Goal: Transaction & Acquisition: Download file/media

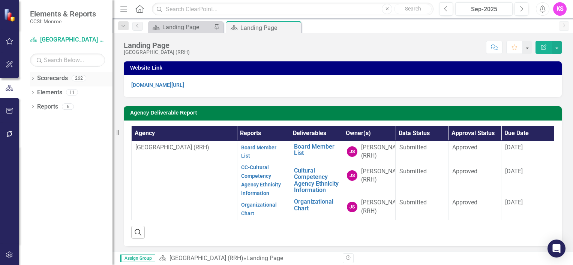
click at [33, 79] on icon "Dropdown" at bounding box center [32, 79] width 5 height 4
click at [37, 90] on icon "Dropdown" at bounding box center [37, 92] width 6 height 4
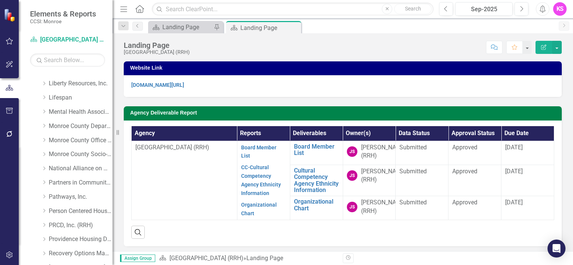
scroll to position [262, 0]
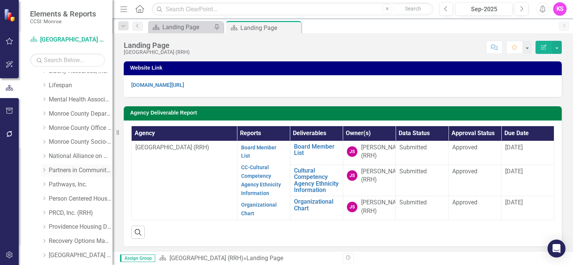
click at [46, 171] on icon "Dropdown" at bounding box center [44, 170] width 6 height 4
click at [82, 169] on link "Partners in Community Development" at bounding box center [81, 170] width 64 height 9
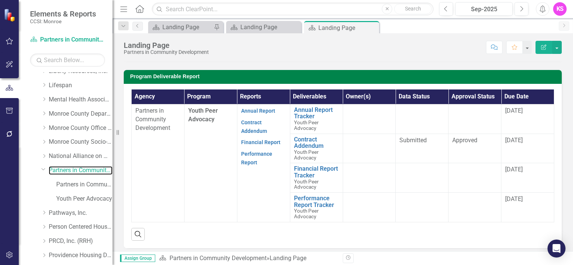
scroll to position [187, 0]
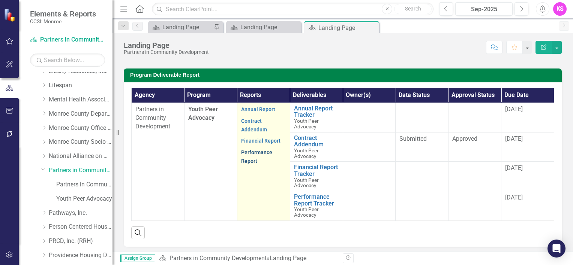
click at [255, 152] on link "Performance Report" at bounding box center [256, 157] width 31 height 15
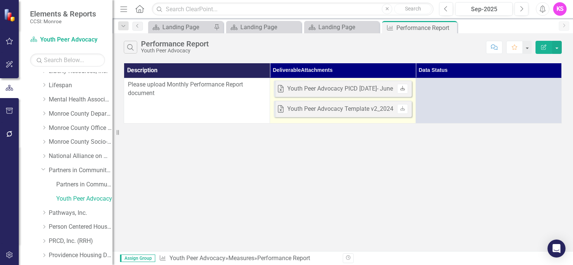
click at [402, 89] on icon "Download" at bounding box center [403, 89] width 6 height 4
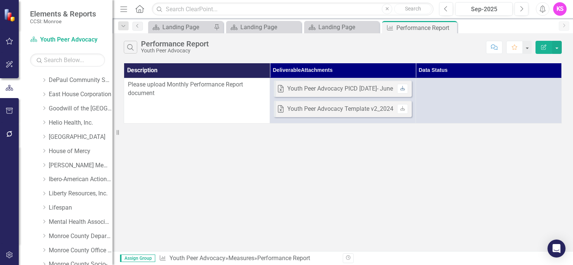
scroll to position [112, 0]
click at [46, 121] on icon "Dropdown" at bounding box center [44, 122] width 6 height 4
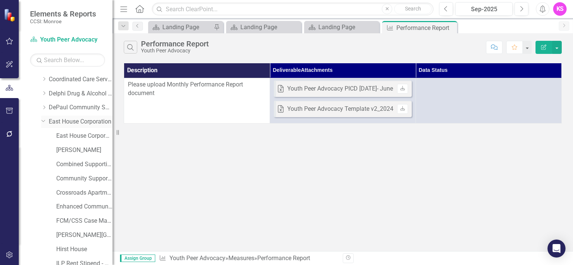
click at [78, 124] on link "East House Corporation" at bounding box center [81, 122] width 64 height 9
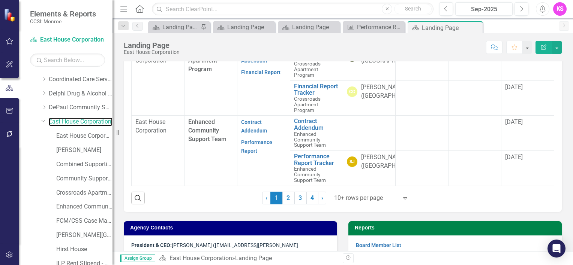
scroll to position [306, 0]
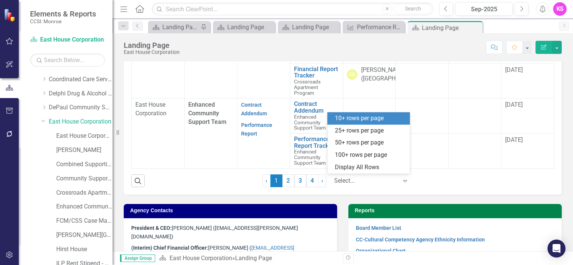
click at [403, 180] on icon at bounding box center [405, 181] width 4 height 2
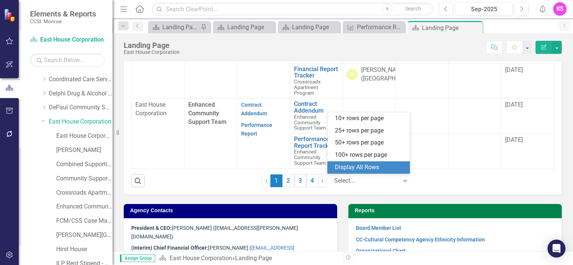
click at [379, 168] on div "Display All Rows" at bounding box center [370, 167] width 70 height 9
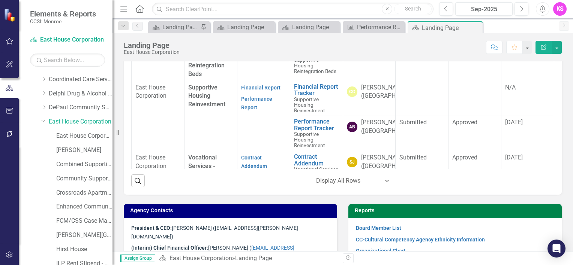
scroll to position [891, 0]
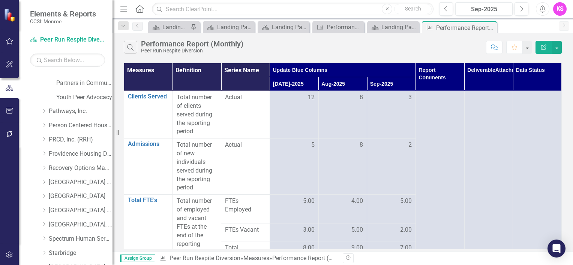
scroll to position [675, 0]
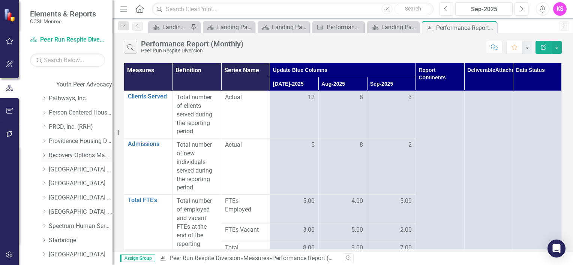
click at [45, 155] on icon at bounding box center [44, 155] width 2 height 4
click at [75, 156] on link "Recovery Options Made Easy" at bounding box center [81, 155] width 64 height 9
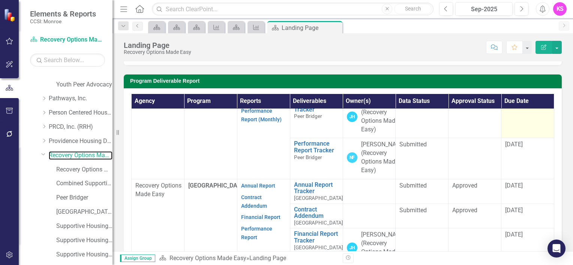
scroll to position [150, 0]
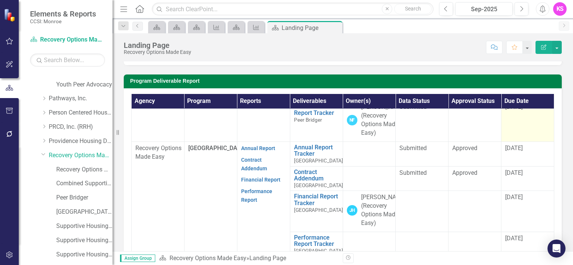
click at [506, 111] on span "8/3/25" at bounding box center [514, 106] width 18 height 7
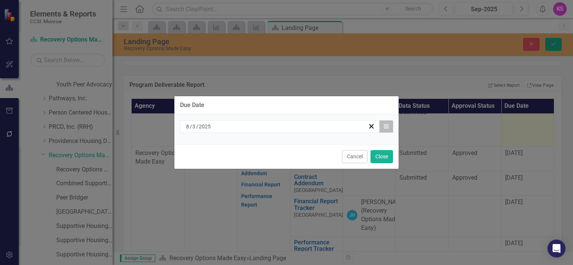
click at [388, 129] on button "Calendar" at bounding box center [386, 126] width 14 height 13
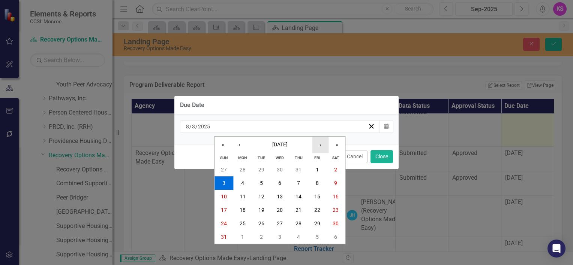
click at [322, 145] on button "›" at bounding box center [320, 145] width 16 height 16
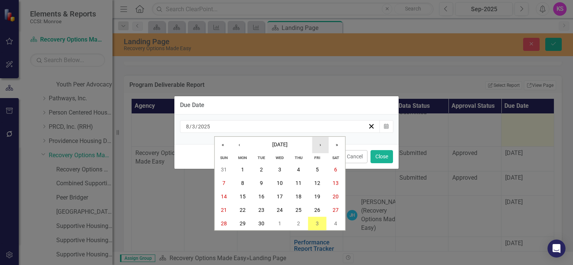
click at [322, 145] on button "›" at bounding box center [320, 145] width 16 height 16
click at [319, 172] on button "3" at bounding box center [317, 169] width 19 height 13
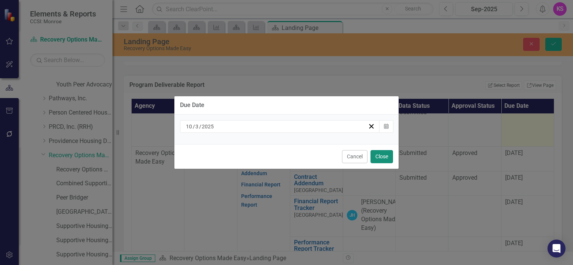
click at [381, 157] on button "Close" at bounding box center [381, 156] width 22 height 13
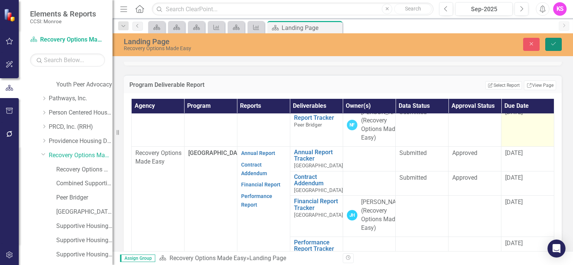
click at [552, 43] on icon "Save" at bounding box center [553, 43] width 7 height 5
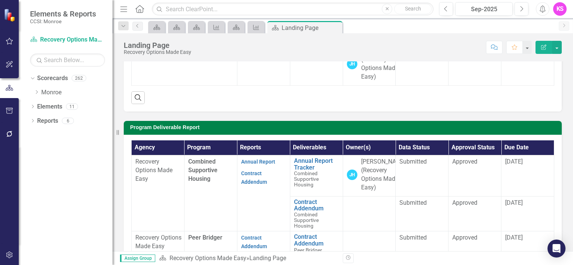
scroll to position [75, 0]
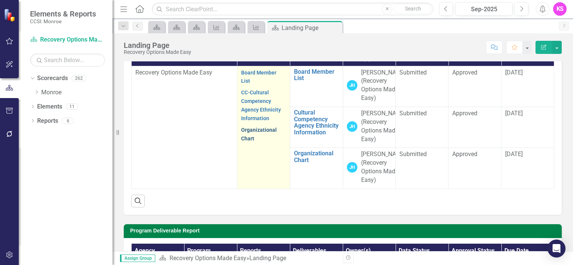
click at [261, 130] on link "Organizational Chart" at bounding box center [259, 134] width 36 height 15
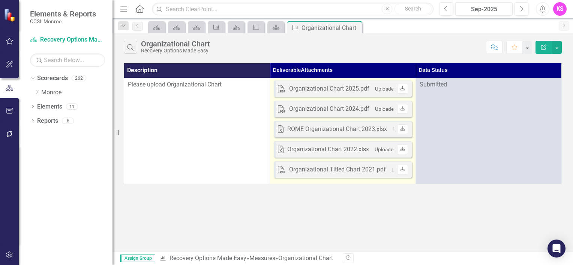
click at [403, 90] on icon "Download" at bounding box center [403, 89] width 6 height 4
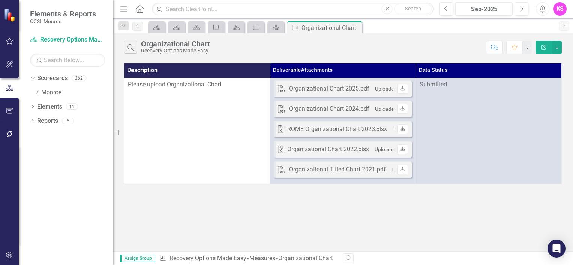
click at [414, 232] on div "Search Organizational Chart Recovery Options Made Easy Comment Favorite Edit Re…" at bounding box center [342, 142] width 460 height 218
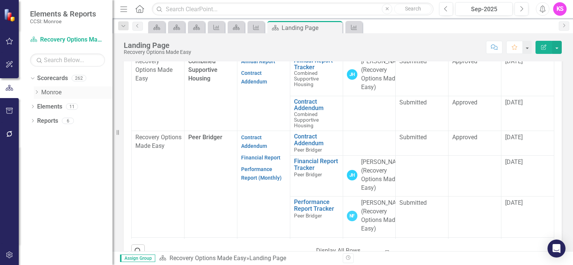
click at [37, 91] on icon "Dropdown" at bounding box center [37, 92] width 6 height 4
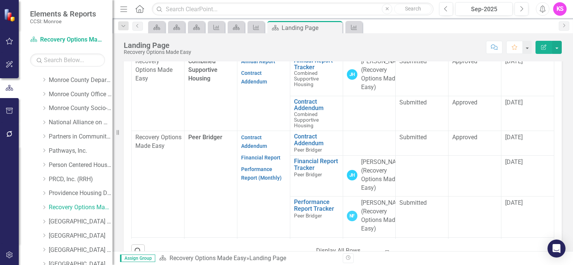
scroll to position [300, 0]
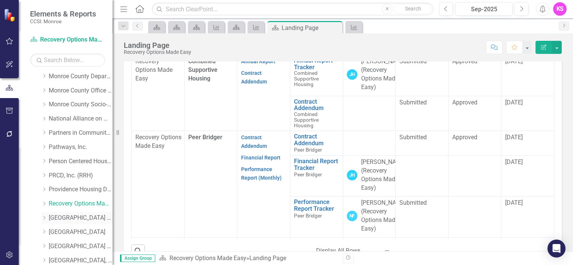
click at [45, 217] on icon "Dropdown" at bounding box center [44, 218] width 6 height 4
click at [77, 219] on link "[GEOGRAPHIC_DATA] (RRH)" at bounding box center [81, 218] width 64 height 9
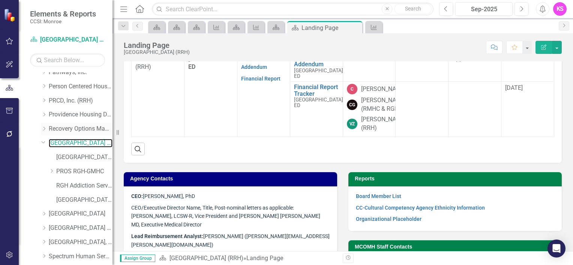
scroll to position [412, 0]
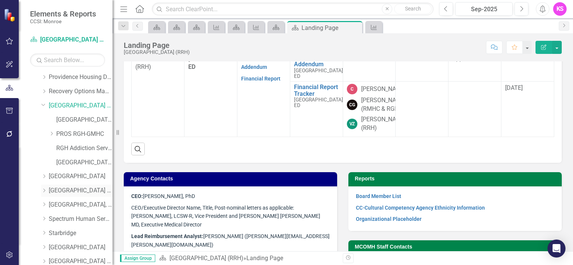
click at [45, 190] on icon "Dropdown" at bounding box center [44, 191] width 6 height 4
click at [76, 190] on link "[GEOGRAPHIC_DATA] (RRH)" at bounding box center [81, 191] width 64 height 9
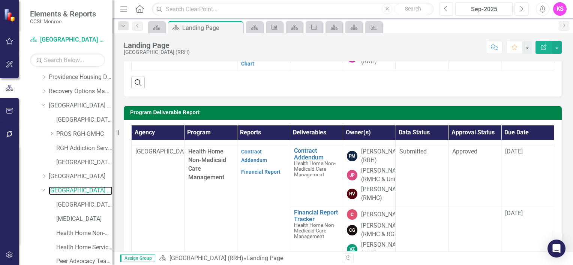
scroll to position [112, 0]
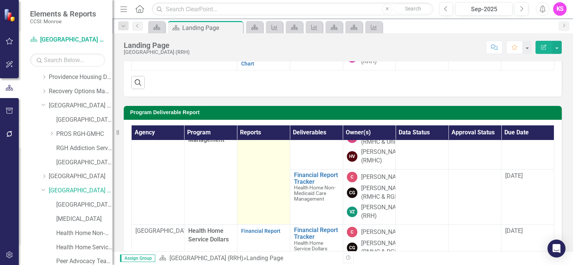
click at [249, 126] on link "Contract Addendum" at bounding box center [254, 118] width 26 height 15
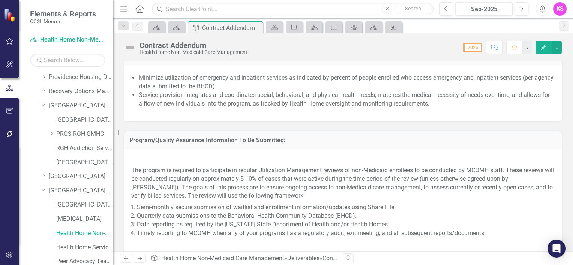
scroll to position [825, 0]
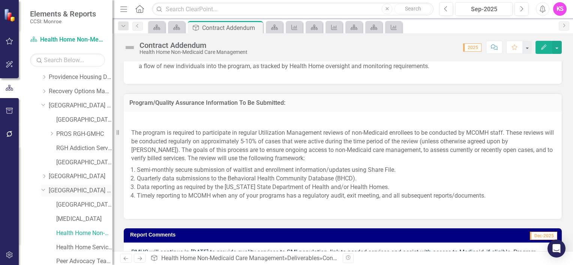
click at [43, 189] on icon "Dropdown" at bounding box center [43, 190] width 4 height 6
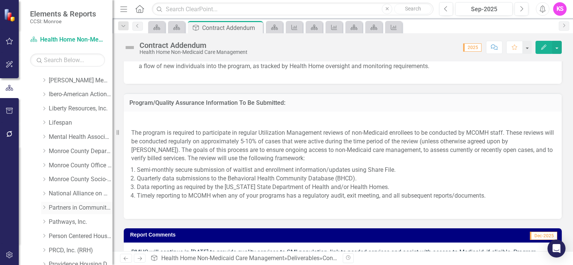
click at [44, 207] on icon "Dropdown" at bounding box center [44, 207] width 6 height 4
click at [70, 208] on link "Partners in Community Development" at bounding box center [81, 208] width 64 height 9
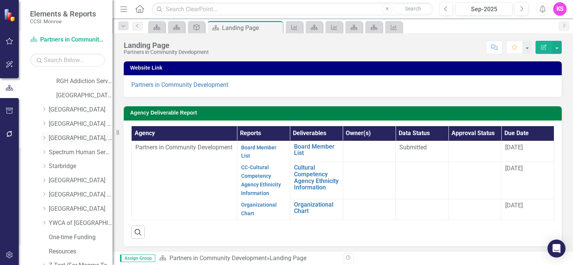
scroll to position [525, 0]
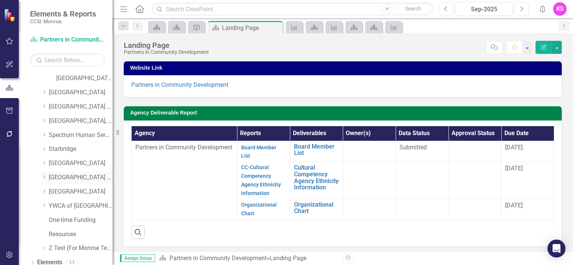
click at [45, 177] on icon at bounding box center [44, 178] width 2 height 4
click at [71, 176] on link "[GEOGRAPHIC_DATA] (RRH)" at bounding box center [81, 178] width 64 height 9
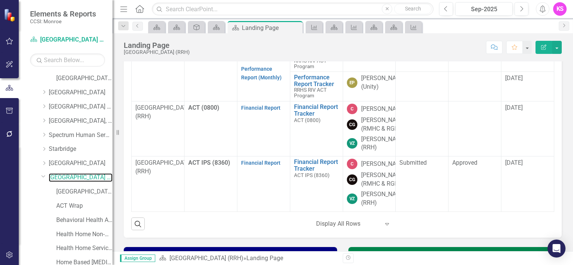
scroll to position [900, 0]
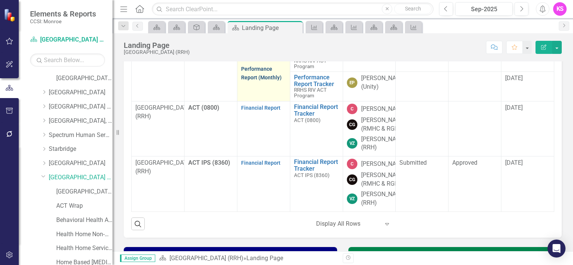
click at [253, 81] on link "Performance Report (Monthly)" at bounding box center [261, 73] width 40 height 15
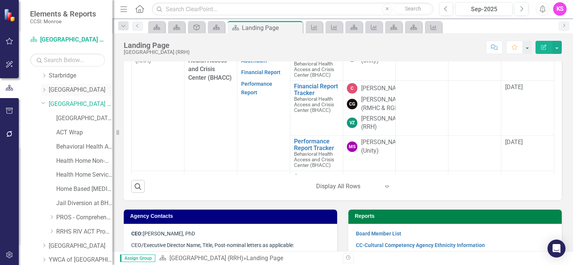
scroll to position [600, 0]
click at [46, 87] on icon "Dropdown" at bounding box center [44, 88] width 6 height 4
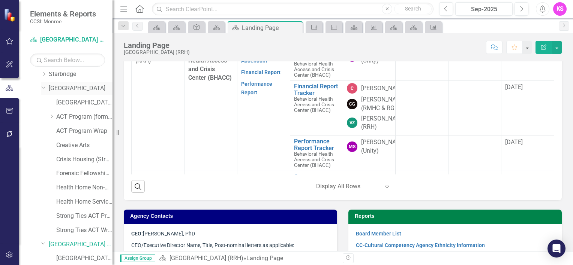
click at [71, 87] on link "[GEOGRAPHIC_DATA]" at bounding box center [81, 88] width 64 height 9
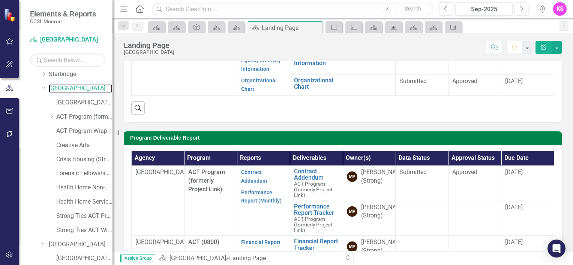
scroll to position [150, 0]
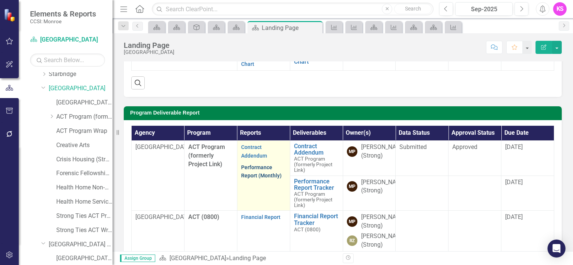
click at [250, 167] on link "Performance Report (Monthly)" at bounding box center [261, 172] width 40 height 15
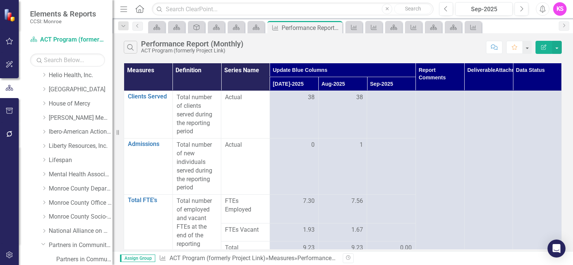
scroll to position [225, 0]
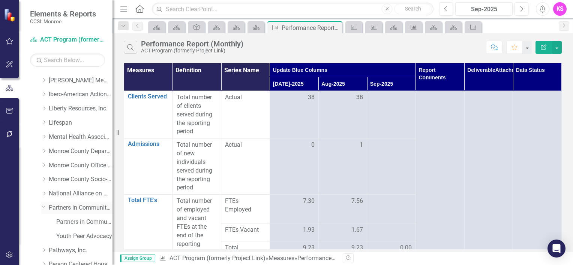
click at [72, 207] on link "Partners in Community Development" at bounding box center [81, 208] width 64 height 9
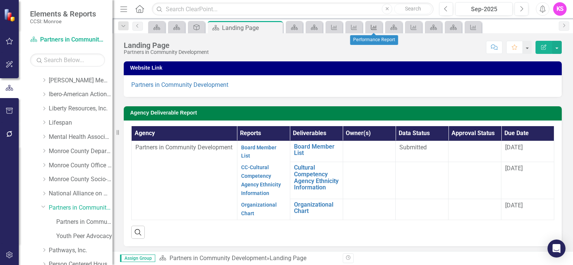
click at [375, 28] on icon at bounding box center [374, 27] width 6 height 5
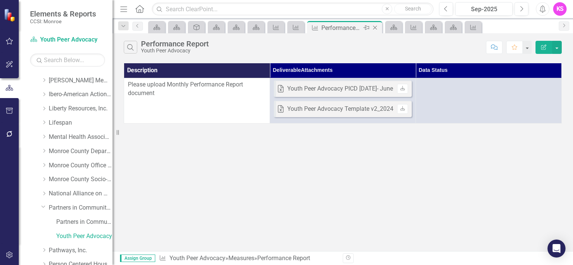
click at [375, 28] on icon "Close" at bounding box center [374, 28] width 7 height 6
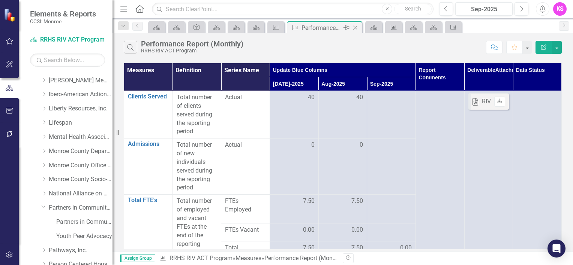
click at [357, 27] on icon "Close" at bounding box center [354, 28] width 7 height 6
click at [337, 28] on icon "Close" at bounding box center [334, 28] width 7 height 6
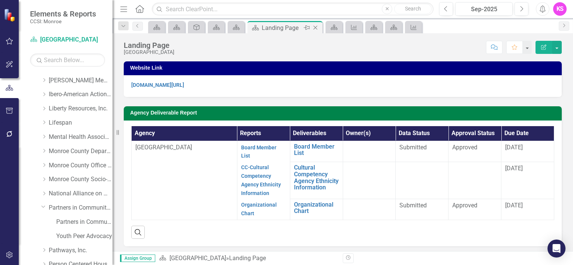
click at [315, 27] on icon "Close" at bounding box center [315, 28] width 7 height 6
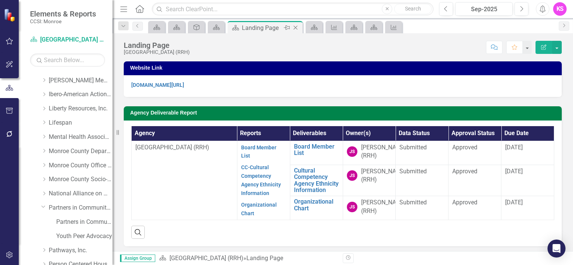
click at [297, 28] on icon "Close" at bounding box center [295, 28] width 7 height 6
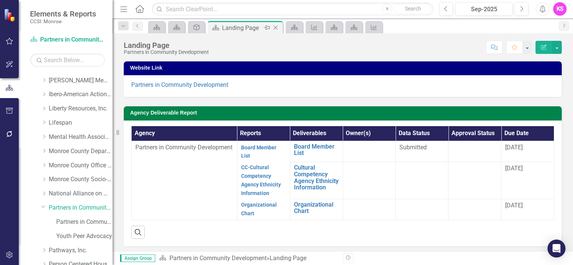
click at [277, 27] on icon "Close" at bounding box center [275, 28] width 7 height 6
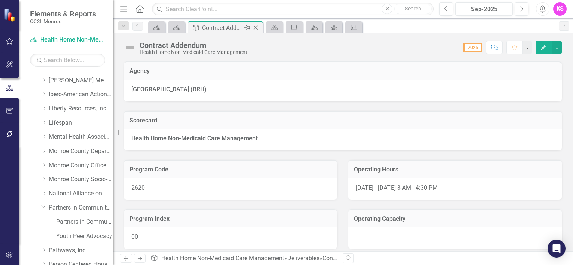
click at [258, 26] on icon "Close" at bounding box center [255, 28] width 7 height 6
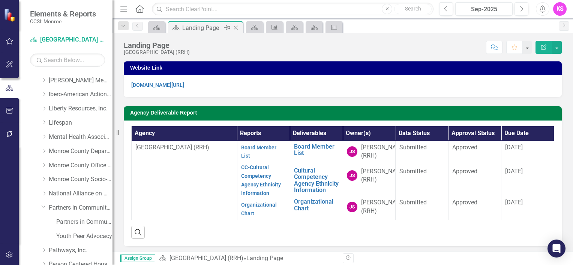
click at [238, 28] on icon "Close" at bounding box center [235, 28] width 7 height 6
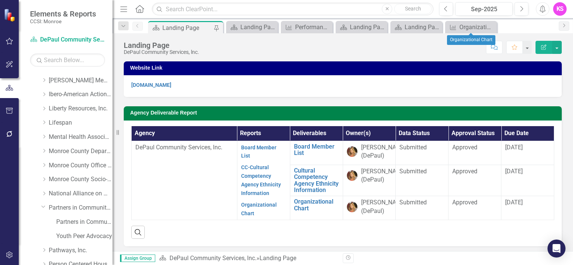
click at [0, 0] on icon at bounding box center [0, 0] width 0 height 0
click at [477, 28] on icon at bounding box center [476, 27] width 4 height 4
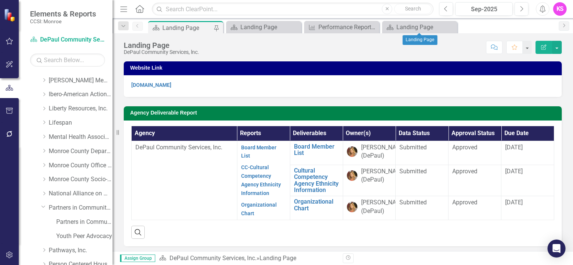
click at [0, 0] on icon "Close" at bounding box center [0, 0] width 0 height 0
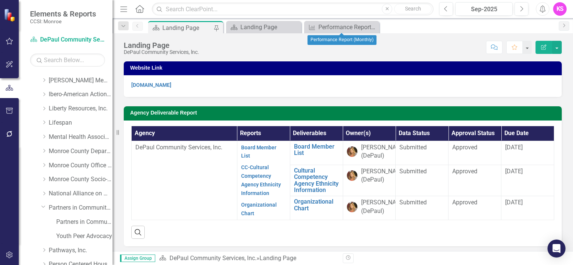
drag, startPoint x: 374, startPoint y: 27, endPoint x: 300, endPoint y: 74, distance: 87.5
click at [0, 0] on icon "Close" at bounding box center [0, 0] width 0 height 0
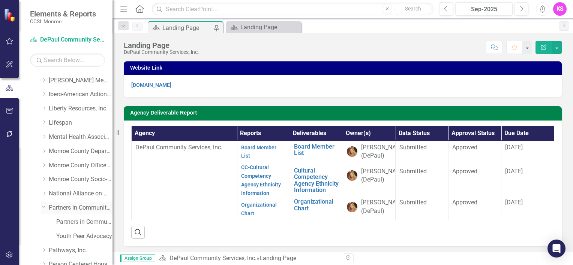
click at [72, 208] on link "Partners in Community Development" at bounding box center [81, 208] width 64 height 9
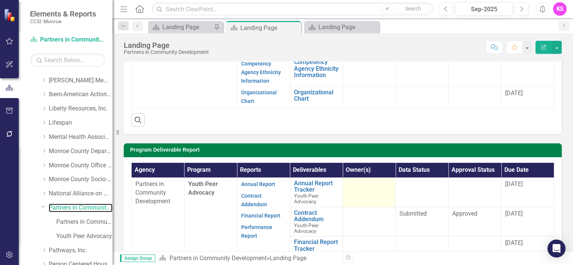
scroll to position [150, 0]
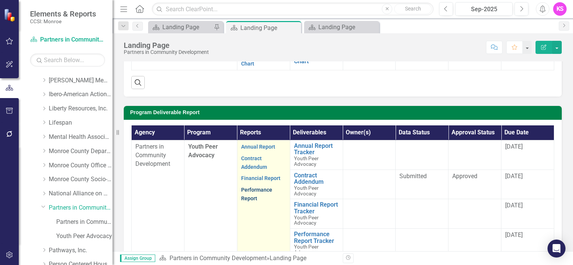
click at [253, 192] on link "Performance Report" at bounding box center [256, 194] width 31 height 15
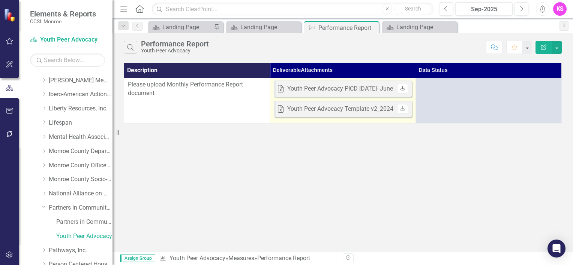
click at [403, 90] on icon "Download" at bounding box center [403, 89] width 6 height 4
click at [401, 88] on icon "Download" at bounding box center [403, 89] width 6 height 4
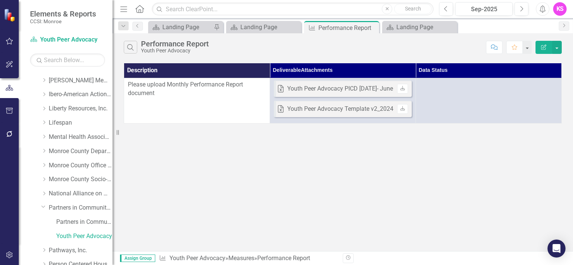
click at [460, 157] on div "Search Performance Report Youth Peer Advocacy Comment Favorite Edit Report Desc…" at bounding box center [342, 142] width 460 height 218
click at [170, 198] on div "Search Performance Report Youth Peer Advocacy Comment Favorite Edit Report Desc…" at bounding box center [342, 142] width 460 height 218
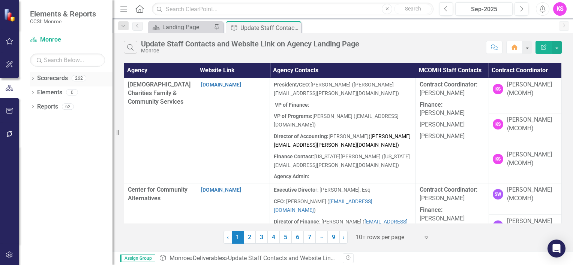
click at [31, 78] on icon "Dropdown" at bounding box center [32, 79] width 5 height 4
click at [37, 90] on icon "Dropdown" at bounding box center [37, 92] width 6 height 4
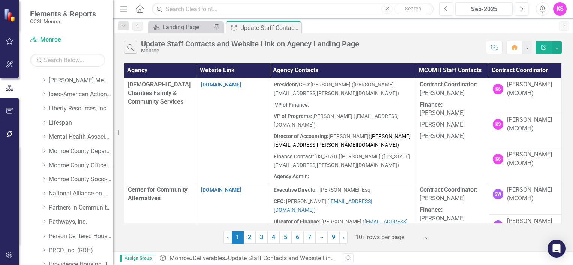
scroll to position [262, 0]
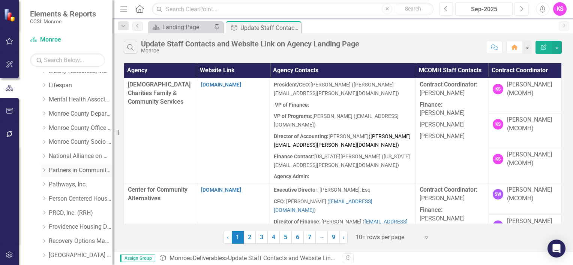
click at [45, 170] on icon "Dropdown" at bounding box center [44, 170] width 6 height 4
click at [67, 170] on link "Partners in Community Development" at bounding box center [81, 170] width 64 height 9
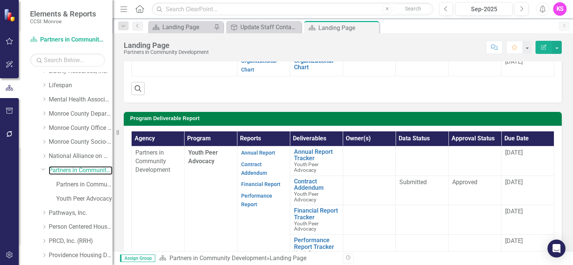
scroll to position [150, 0]
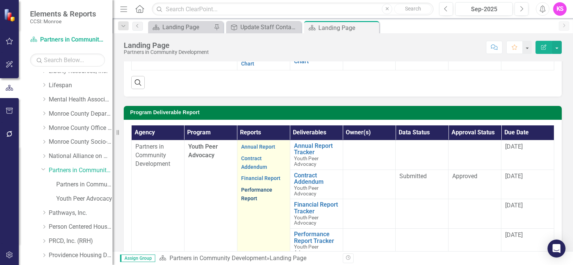
click at [257, 189] on link "Performance Report" at bounding box center [256, 194] width 31 height 15
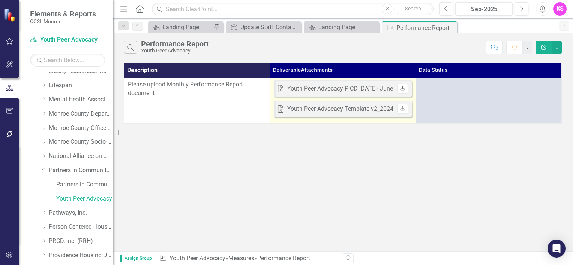
click at [402, 88] on icon "Download" at bounding box center [403, 89] width 6 height 4
